Goal: Task Accomplishment & Management: Manage account settings

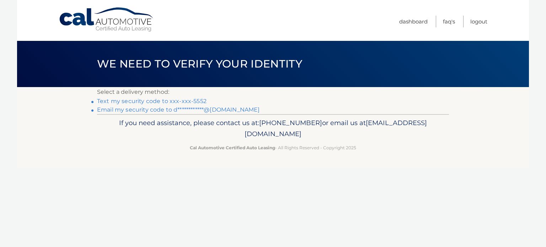
click at [148, 101] on link "Text my security code to xxx-xxx-5552" at bounding box center [152, 101] width 110 height 7
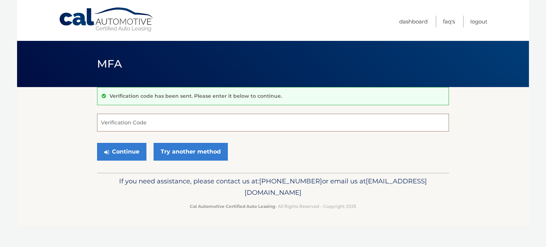
click at [138, 123] on input "Verification Code" at bounding box center [273, 123] width 352 height 18
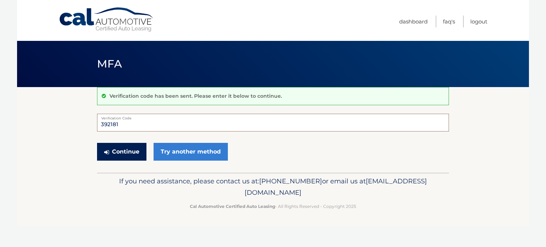
type input "392181"
click at [119, 146] on button "Continue" at bounding box center [121, 152] width 49 height 18
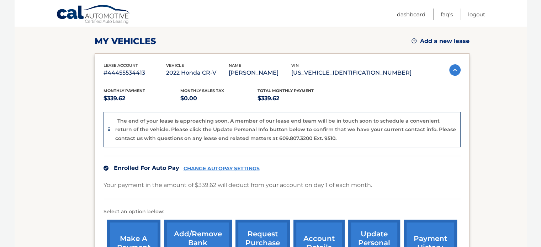
scroll to position [107, 0]
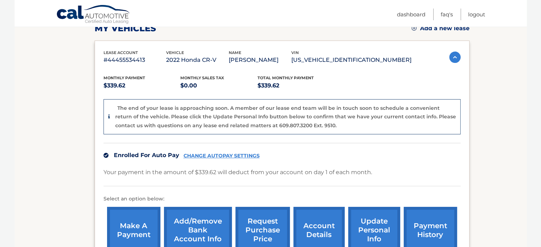
click at [214, 154] on link "CHANGE AUTOPAY SETTINGS" at bounding box center [222, 156] width 76 height 6
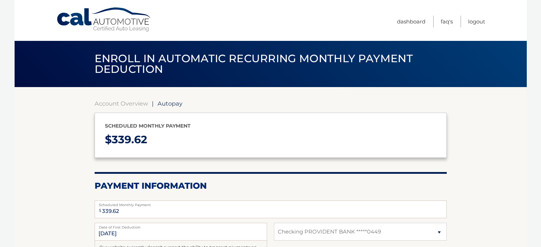
select select "MzNmMTI1N2MtODBlNS00YjE4LWJiMWQtMDBmOTMwZTlhZmQz"
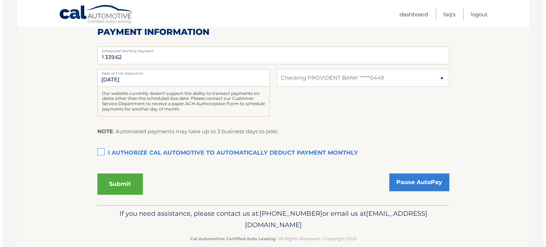
scroll to position [165, 0]
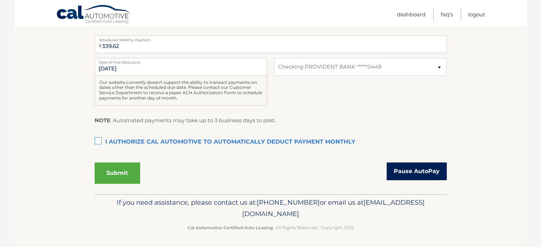
click at [397, 172] on link "Pause AutoPay" at bounding box center [417, 172] width 60 height 18
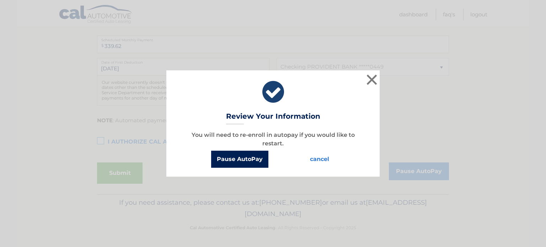
click at [216, 160] on button "Pause AutoPay" at bounding box center [239, 159] width 57 height 17
click at [233, 159] on button "Pause AutoPay" at bounding box center [239, 159] width 57 height 17
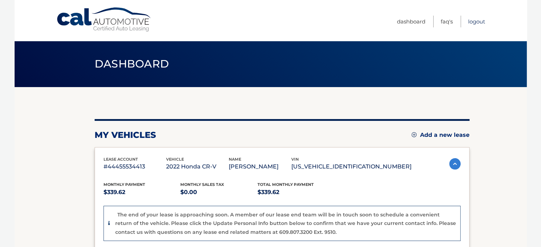
click at [472, 20] on link "Logout" at bounding box center [476, 22] width 17 height 12
